Goal: Check status: Check status

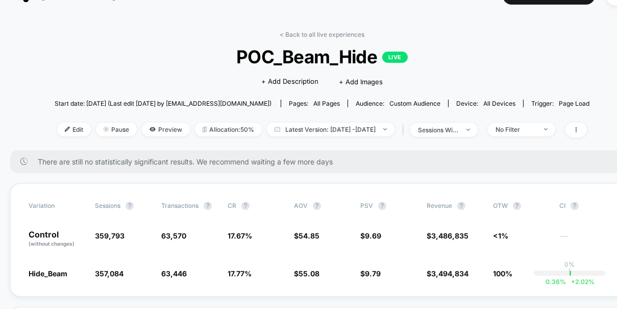
scroll to position [26, 0]
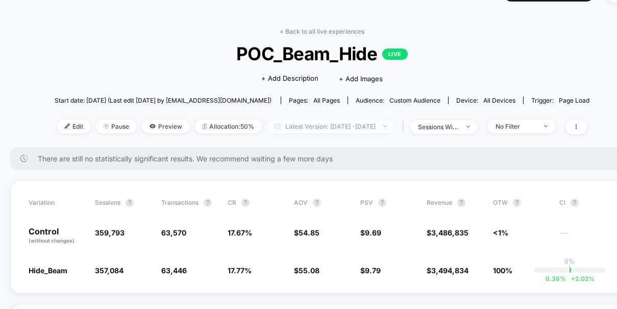
click at [385, 127] on span "Latest Version: [DATE] - [DATE]" at bounding box center [331, 126] width 128 height 14
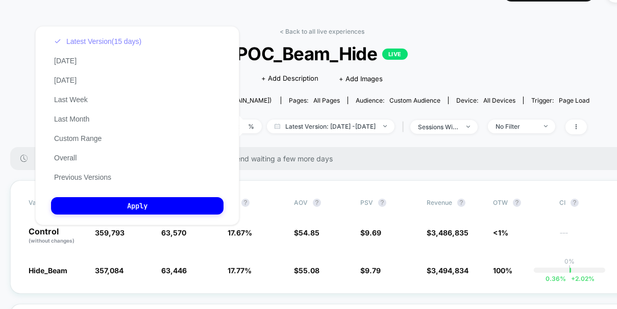
click at [117, 41] on button "Latest Version (15 days)" at bounding box center [97, 41] width 93 height 9
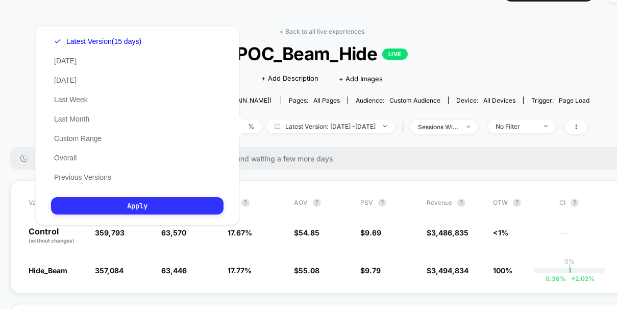
click at [149, 206] on button "Apply" at bounding box center [137, 205] width 172 height 17
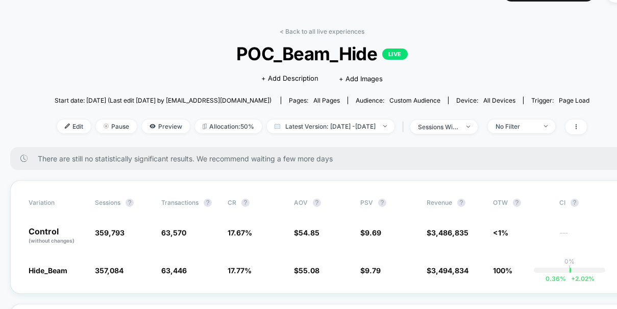
click at [379, 107] on div "Start date: 9/8/2025 (Last edit 9/10/2025 by hroth@asbeauty.com) Pages: all pag…" at bounding box center [322, 100] width 535 height 18
click at [380, 105] on div "Start date: 9/8/2025 (Last edit 9/10/2025 by hroth@asbeauty.com) Pages: all pag…" at bounding box center [322, 100] width 535 height 18
click at [381, 119] on span "Latest Version: [DATE] - [DATE]" at bounding box center [331, 126] width 128 height 14
select select "*"
select select "****"
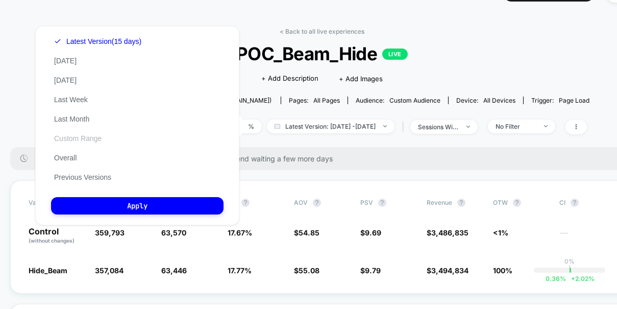
click at [101, 134] on button "Custom Range" at bounding box center [78, 138] width 54 height 9
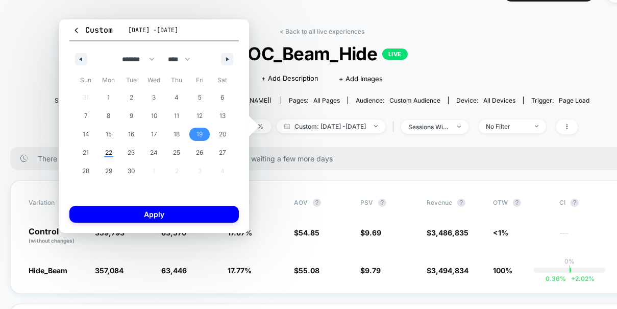
click at [189, 133] on span "19" at bounding box center [199, 134] width 23 height 13
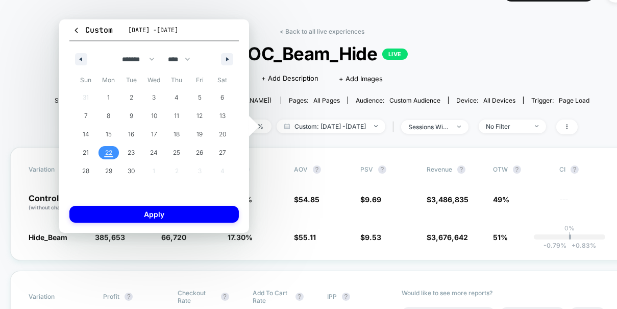
click at [112, 154] on span "22" at bounding box center [108, 152] width 7 height 18
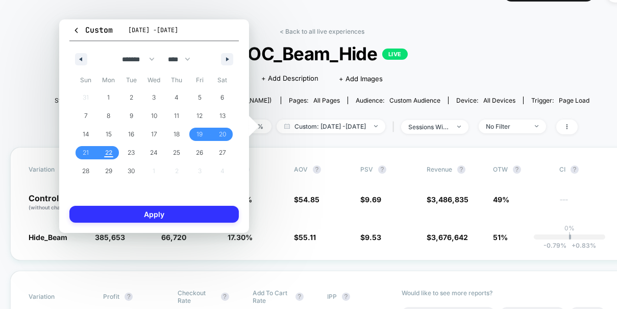
click at [166, 215] on button "Apply" at bounding box center [153, 214] width 169 height 17
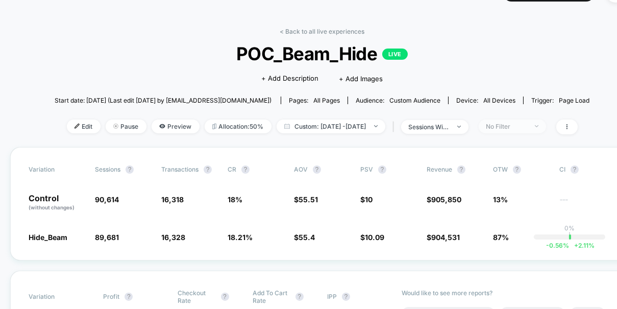
click at [516, 128] on div "No Filter" at bounding box center [506, 126] width 41 height 8
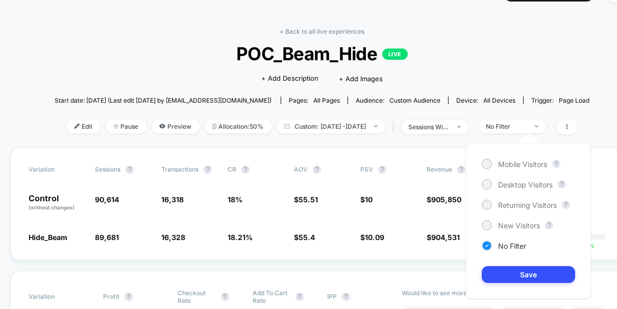
click at [485, 176] on div "Mobile Visitors ? Desktop Visitors ? Returning Visitors ? New Visitors ? No Fil…" at bounding box center [528, 221] width 125 height 156
click at [485, 186] on div at bounding box center [487, 184] width 8 height 8
click at [494, 275] on button "Save" at bounding box center [528, 274] width 93 height 17
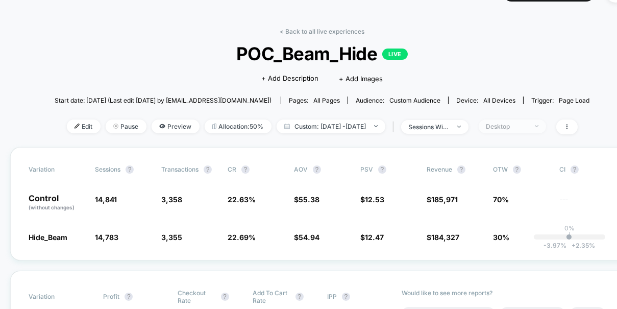
click at [524, 121] on span "Desktop" at bounding box center [511, 126] width 67 height 14
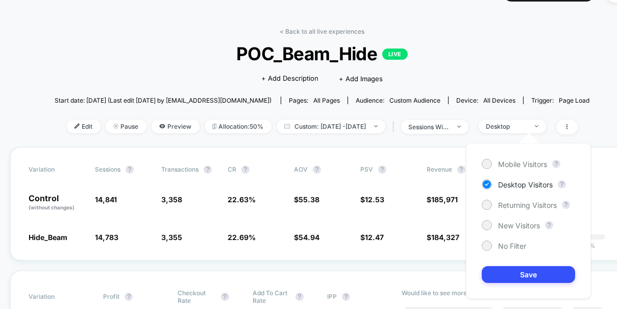
click at [490, 156] on div "Mobile Visitors ? Desktop Visitors ? Returning Visitors ? New Visitors ? No Fil…" at bounding box center [528, 221] width 125 height 156
click at [490, 164] on div at bounding box center [487, 164] width 8 height 8
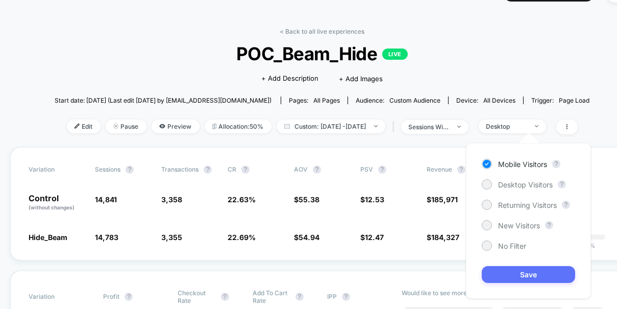
click at [518, 280] on button "Save" at bounding box center [528, 274] width 93 height 17
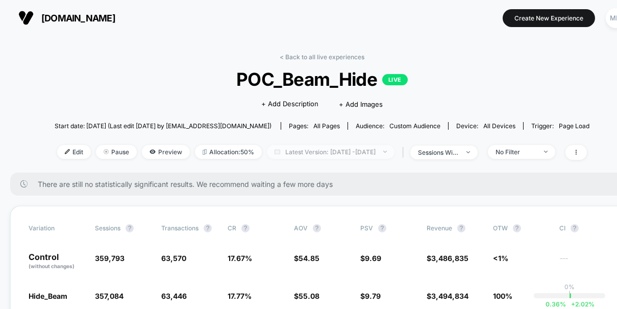
click at [378, 154] on span "Latest Version: [DATE] - [DATE]" at bounding box center [331, 152] width 128 height 14
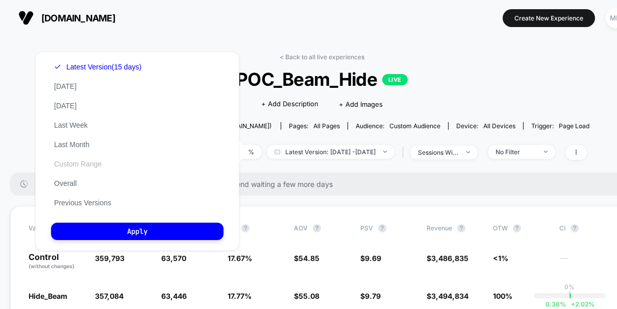
click at [79, 161] on button "Custom Range" at bounding box center [78, 163] width 54 height 9
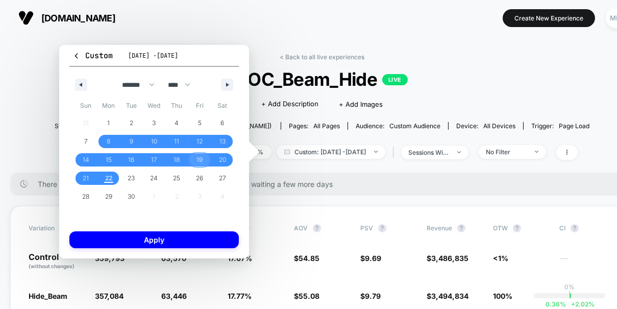
click at [199, 161] on span "19" at bounding box center [199, 159] width 6 height 18
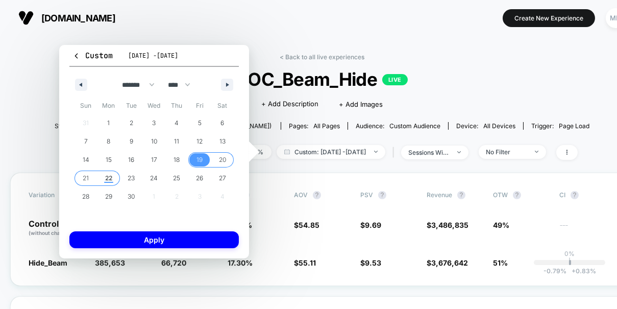
click at [106, 183] on span "22" at bounding box center [108, 178] width 7 height 18
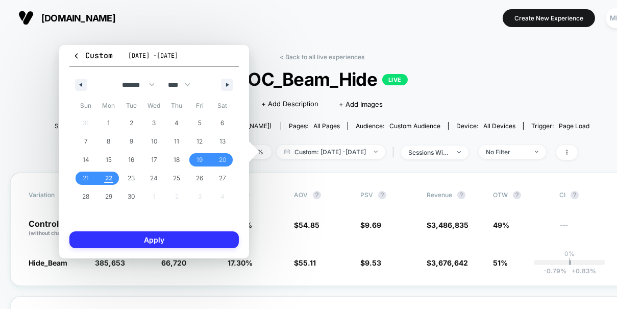
click at [140, 241] on button "Apply" at bounding box center [153, 239] width 169 height 17
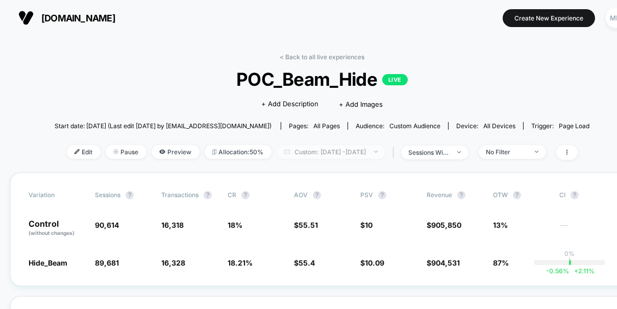
click at [385, 153] on span "Custom: [DATE] - [DATE]" at bounding box center [330, 152] width 109 height 14
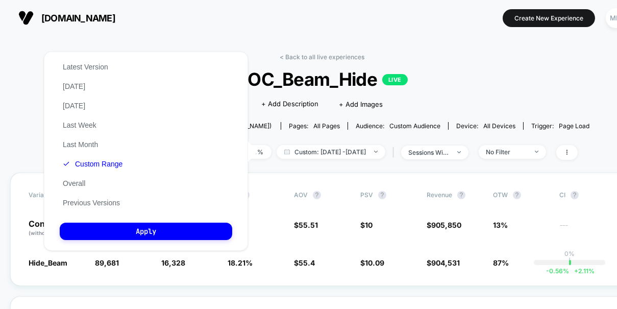
click at [473, 74] on span "POC_Beam_Hide LIVE" at bounding box center [322, 78] width 481 height 21
